Goal: Task Accomplishment & Management: Complete application form

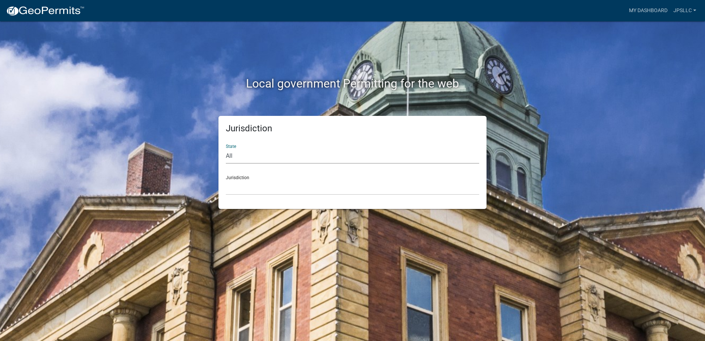
click at [226, 148] on select "All [US_STATE] [US_STATE] [US_STATE] [US_STATE] [US_STATE] [US_STATE] [US_STATE…" at bounding box center [353, 155] width 254 height 15
select select "[US_STATE]"
click option "[US_STATE]" at bounding box center [0, 0] width 0 height 0
click at [226, 180] on select "City of [GEOGRAPHIC_DATA], [US_STATE] City of [GEOGRAPHIC_DATA], [US_STATE] Cit…" at bounding box center [353, 187] width 254 height 15
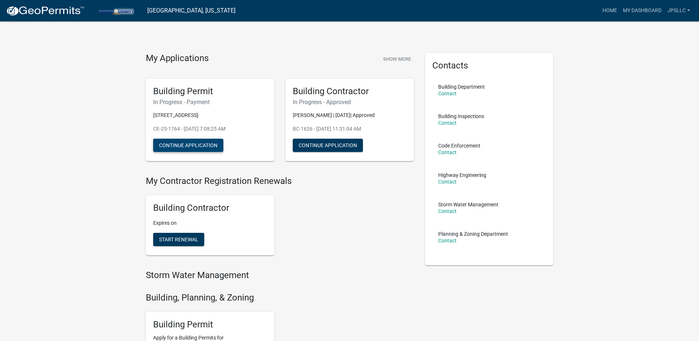
click at [188, 140] on button "Continue Application" at bounding box center [188, 145] width 70 height 13
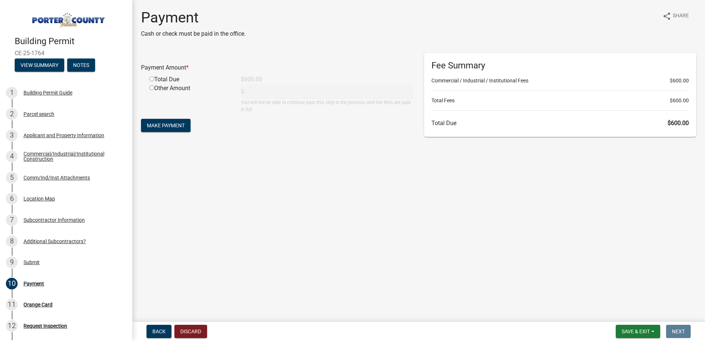
click at [150, 77] on input "radio" at bounding box center [152, 78] width 5 height 5
radio input "true"
type input "600"
click at [168, 126] on span "Make Payment" at bounding box center [166, 125] width 38 height 6
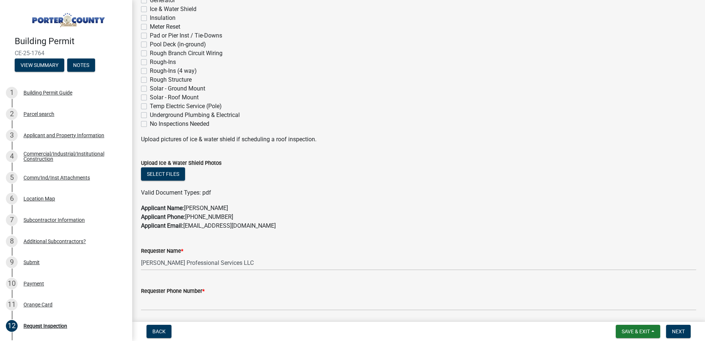
scroll to position [373, 0]
